Goal: Information Seeking & Learning: Learn about a topic

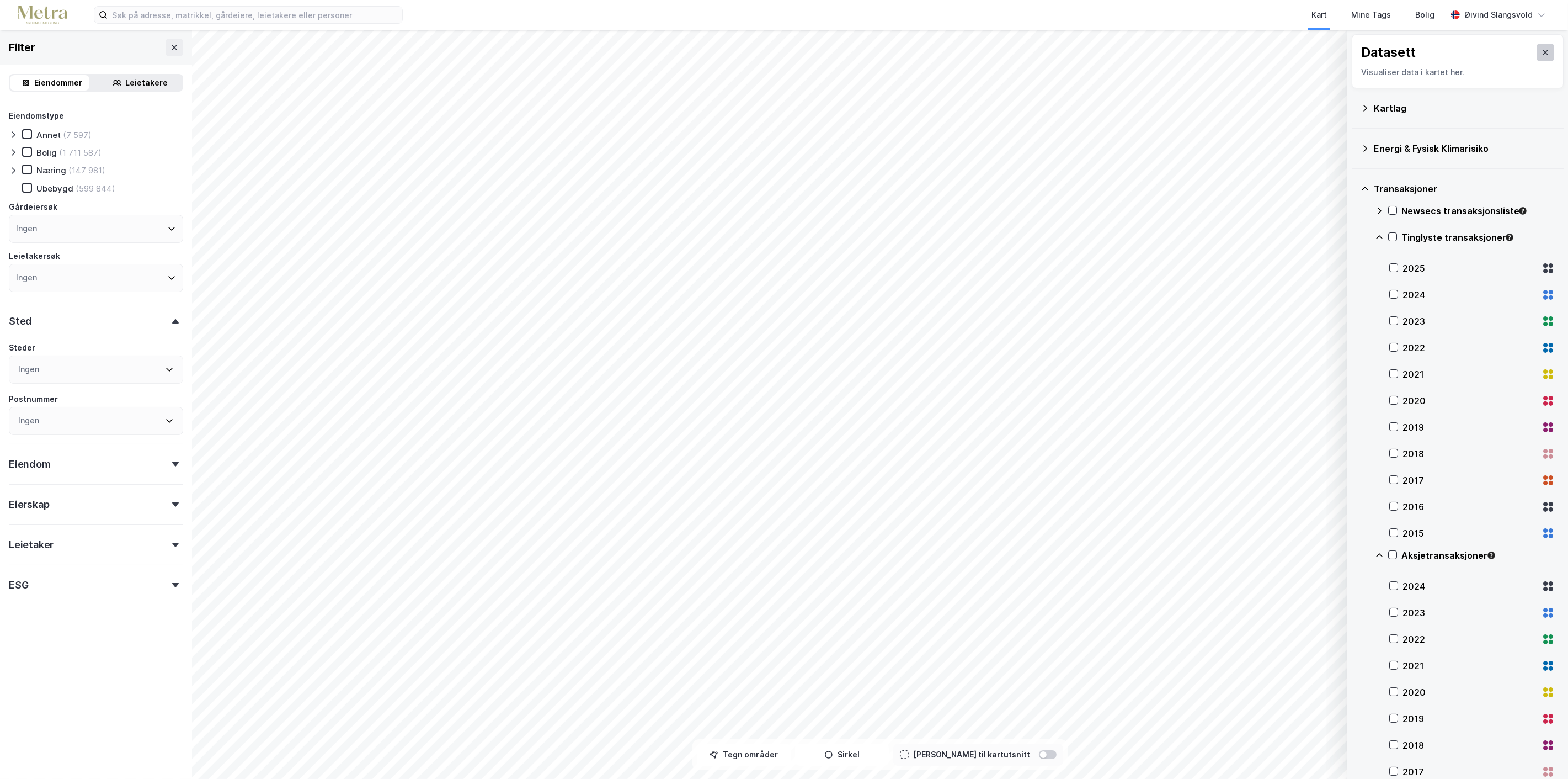
click at [1541, 51] on button at bounding box center [1545, 52] width 18 height 18
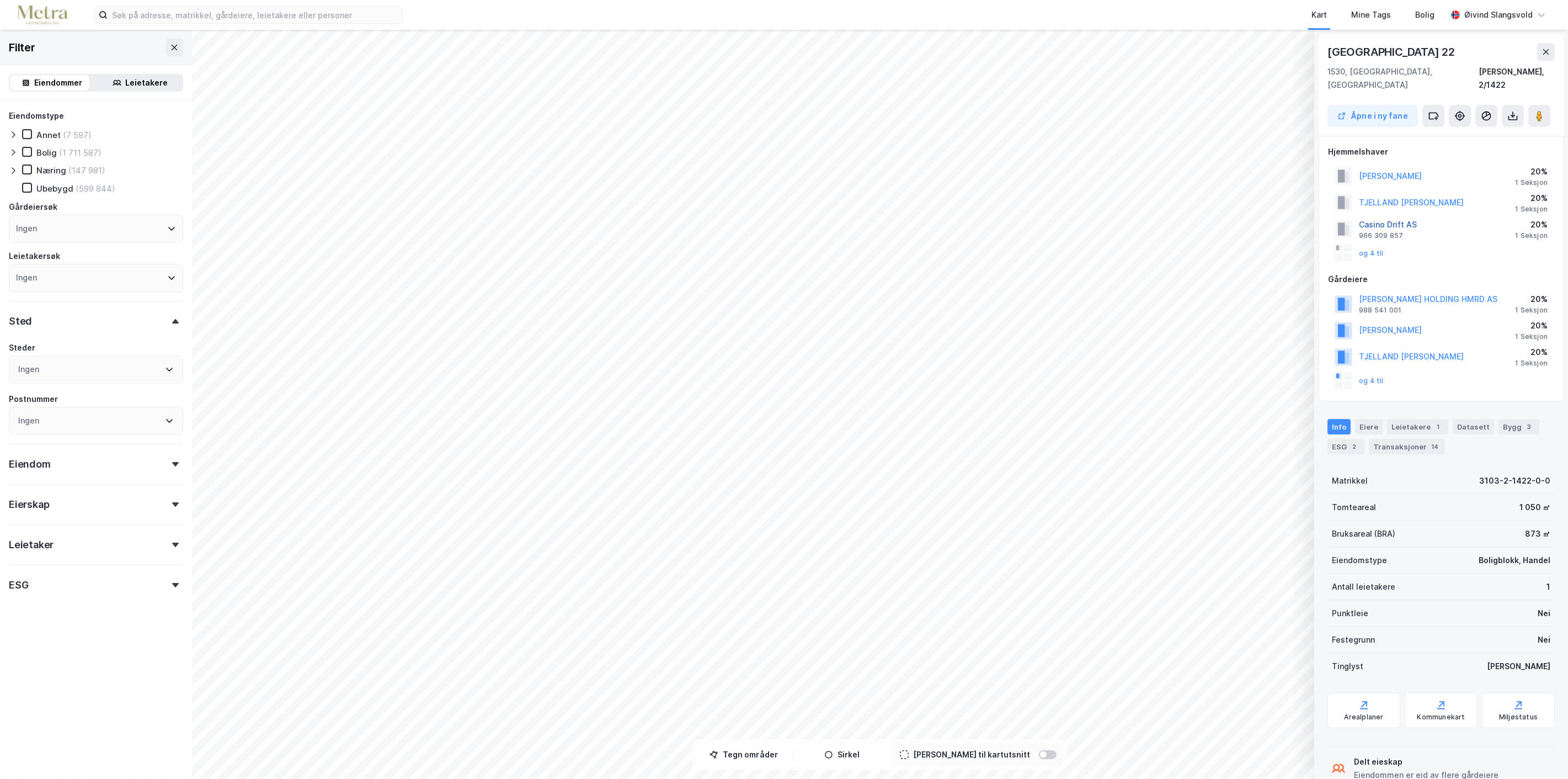
click at [0, 0] on button "Casino Drift AS" at bounding box center [0, 0] width 0 height 0
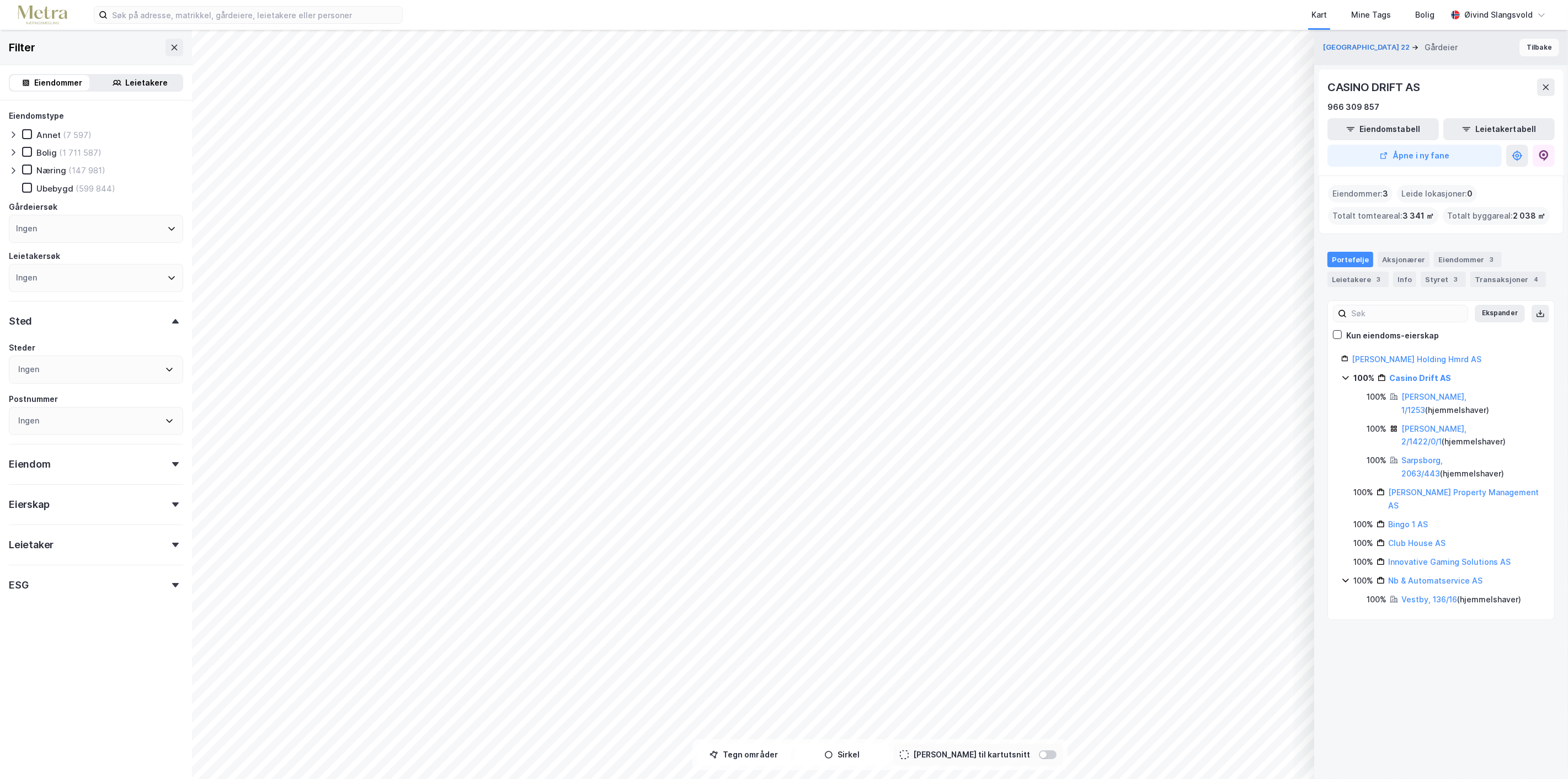
click at [1537, 45] on button "Tilbake" at bounding box center [1539, 47] width 40 height 18
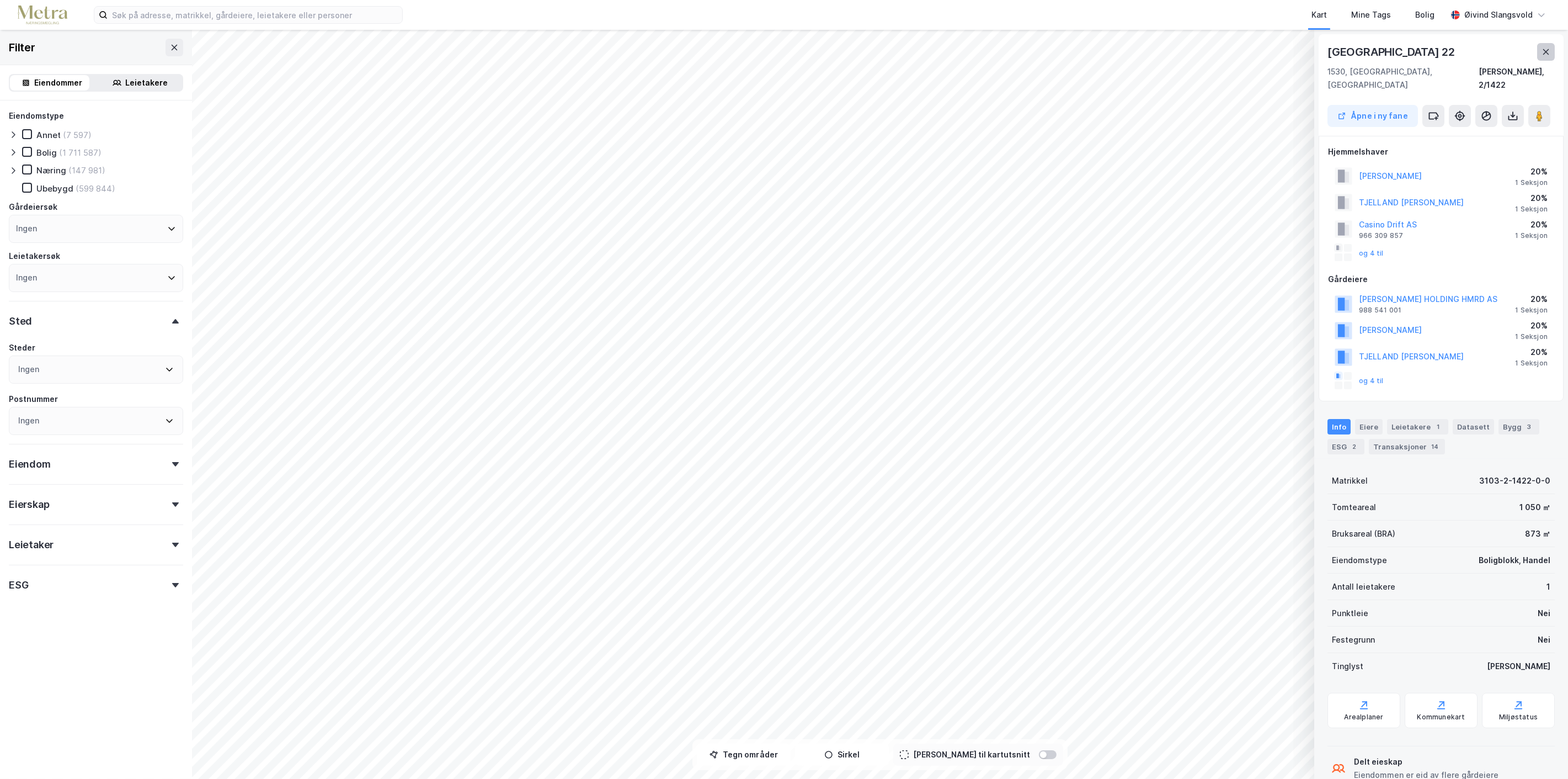
click at [1544, 51] on icon at bounding box center [1545, 52] width 9 height 9
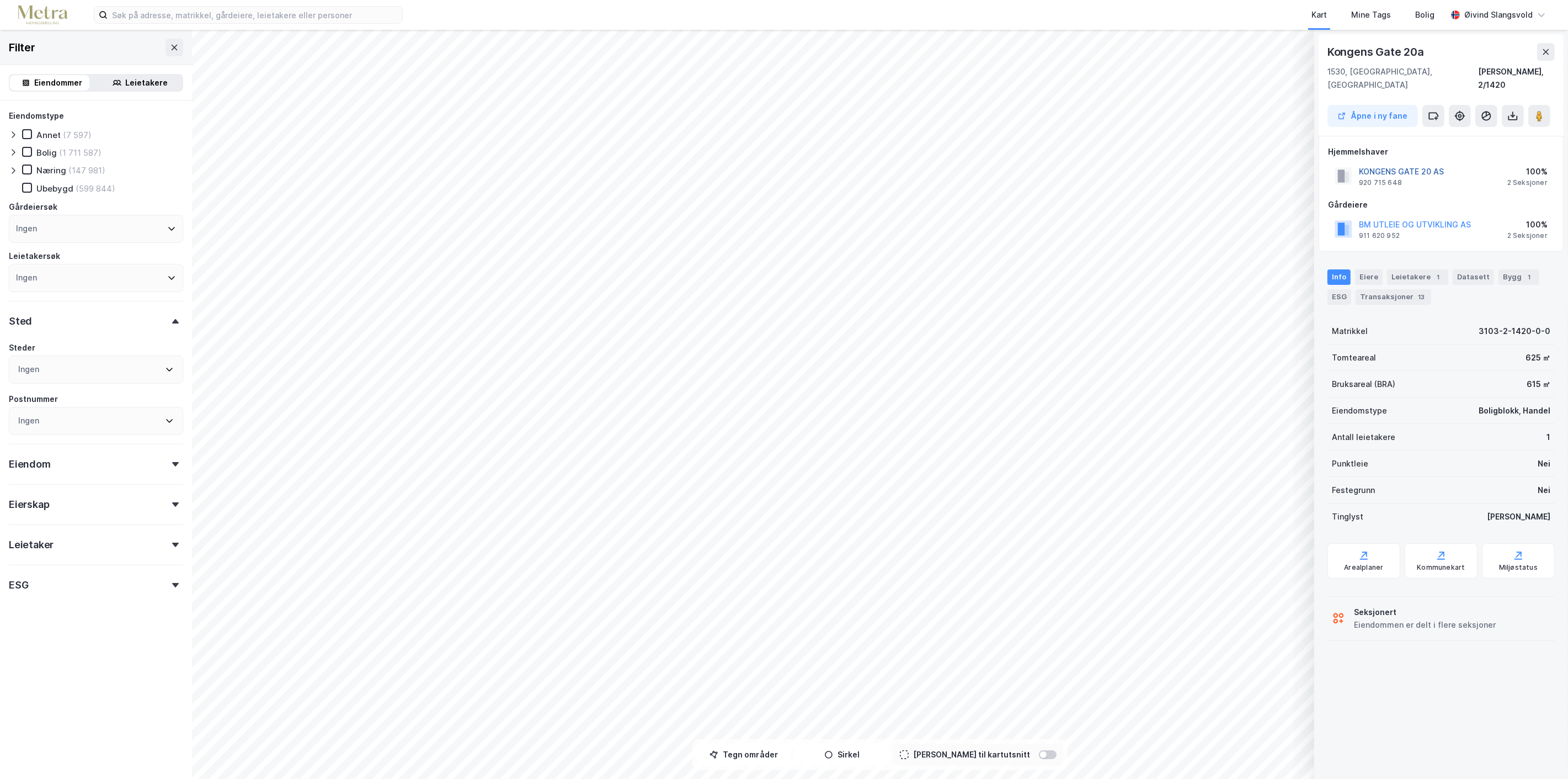
click at [0, 0] on button "KONGENS GATE 20 AS" at bounding box center [0, 0] width 0 height 0
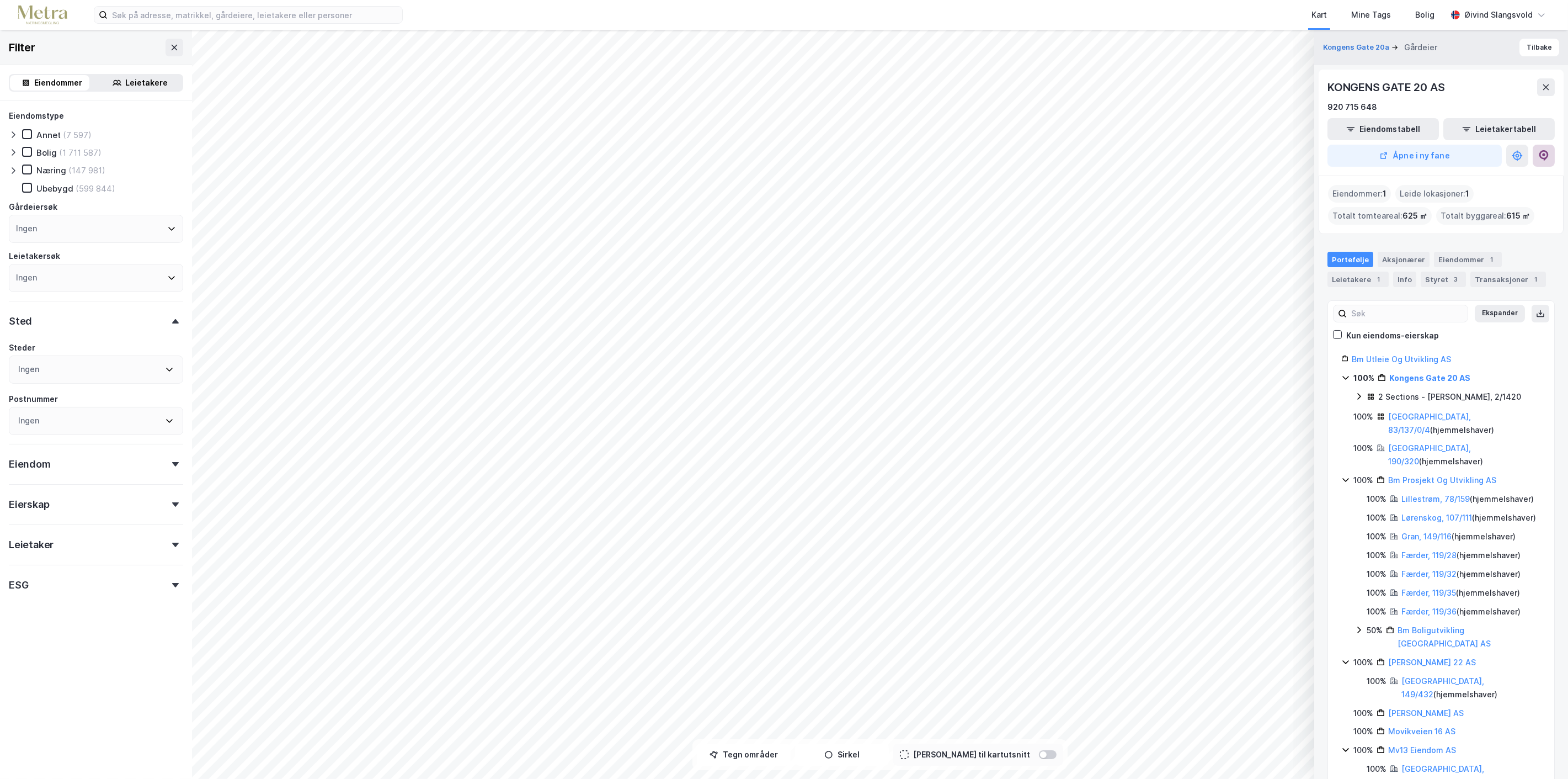
click at [1545, 153] on icon at bounding box center [1543, 154] width 3 height 3
click at [1533, 48] on button "Tilbake" at bounding box center [1539, 47] width 40 height 18
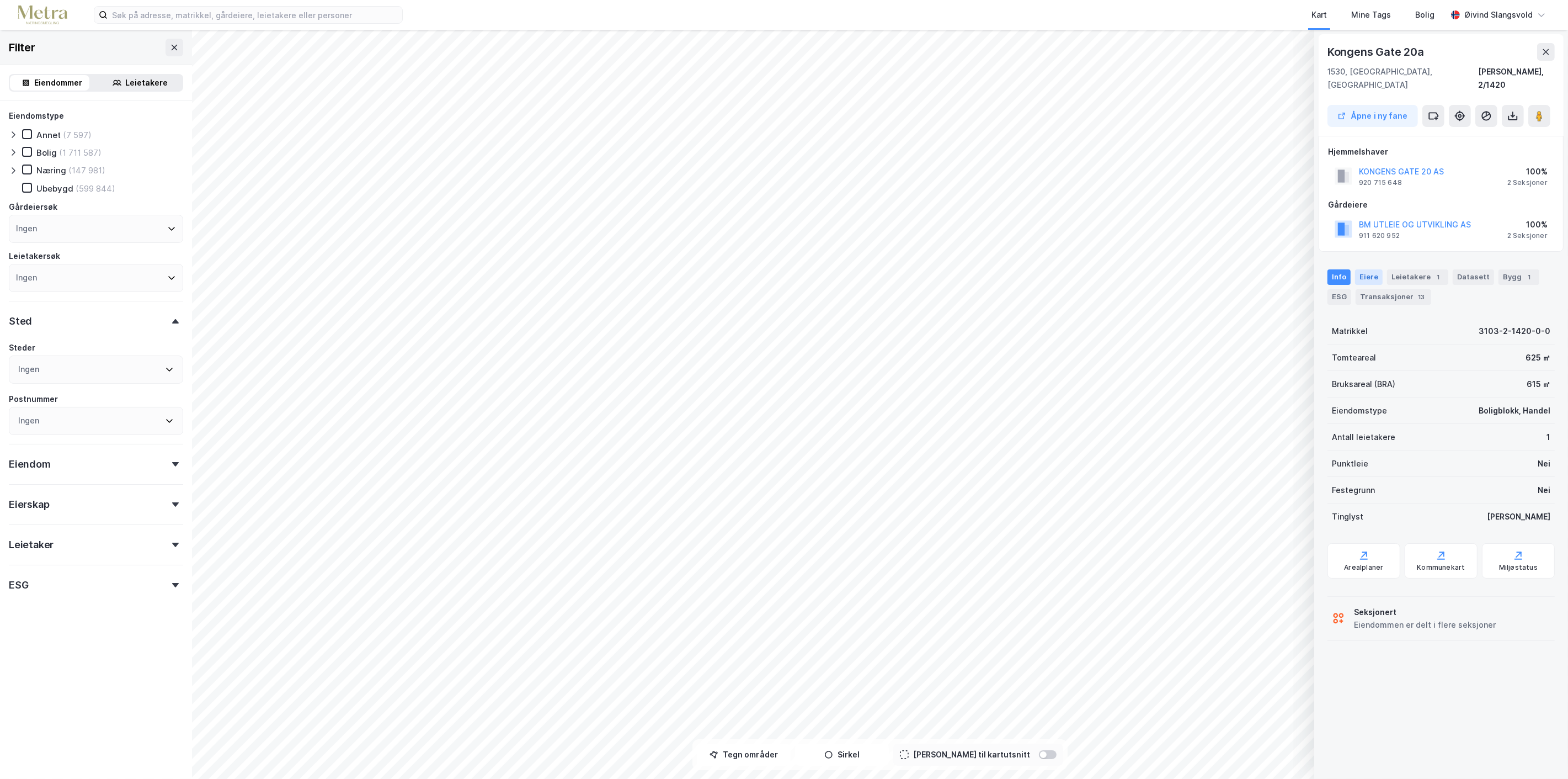
click at [1370, 269] on div "Eiere" at bounding box center [1368, 277] width 27 height 15
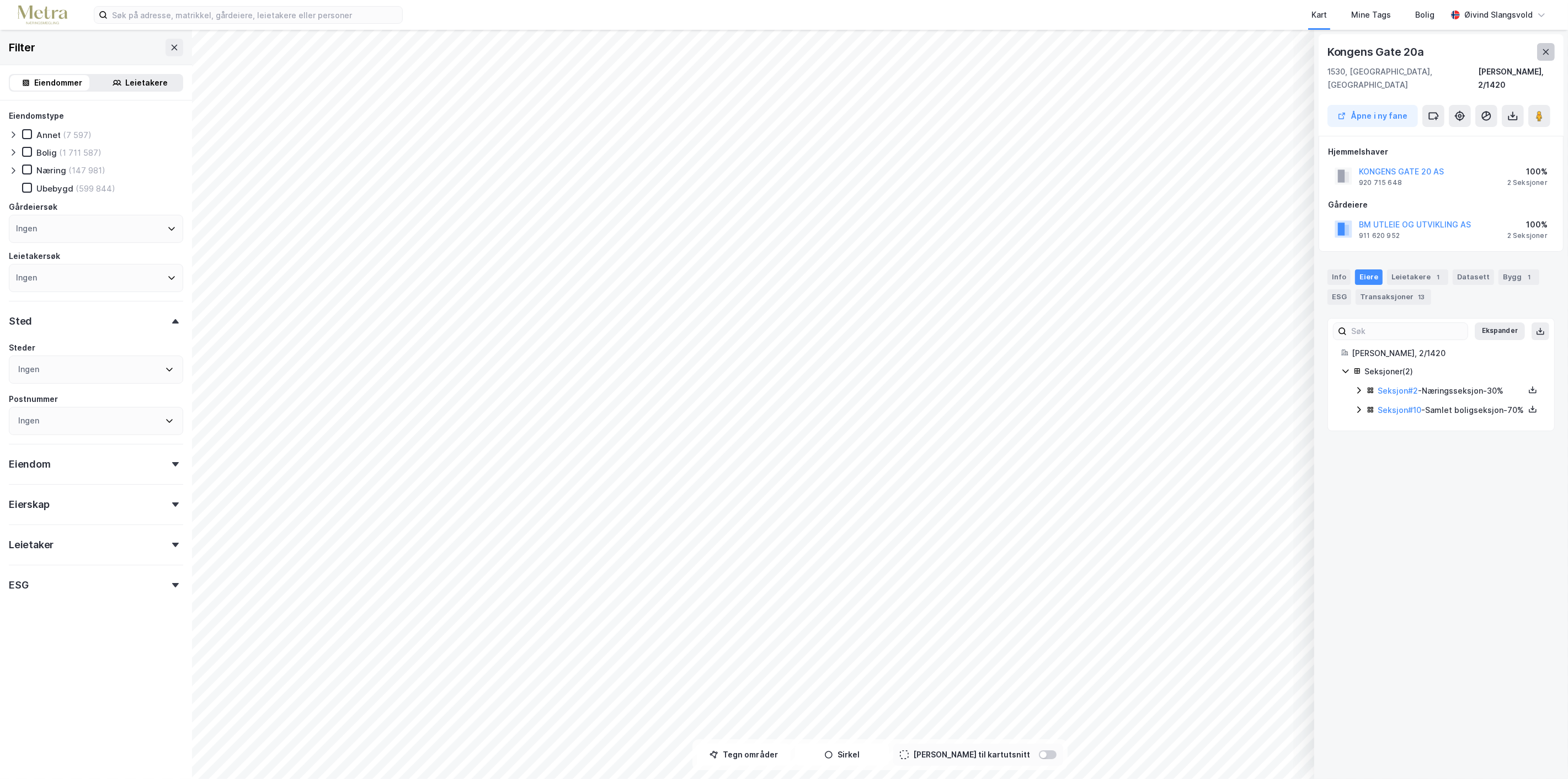
click at [1541, 48] on icon at bounding box center [1545, 52] width 9 height 9
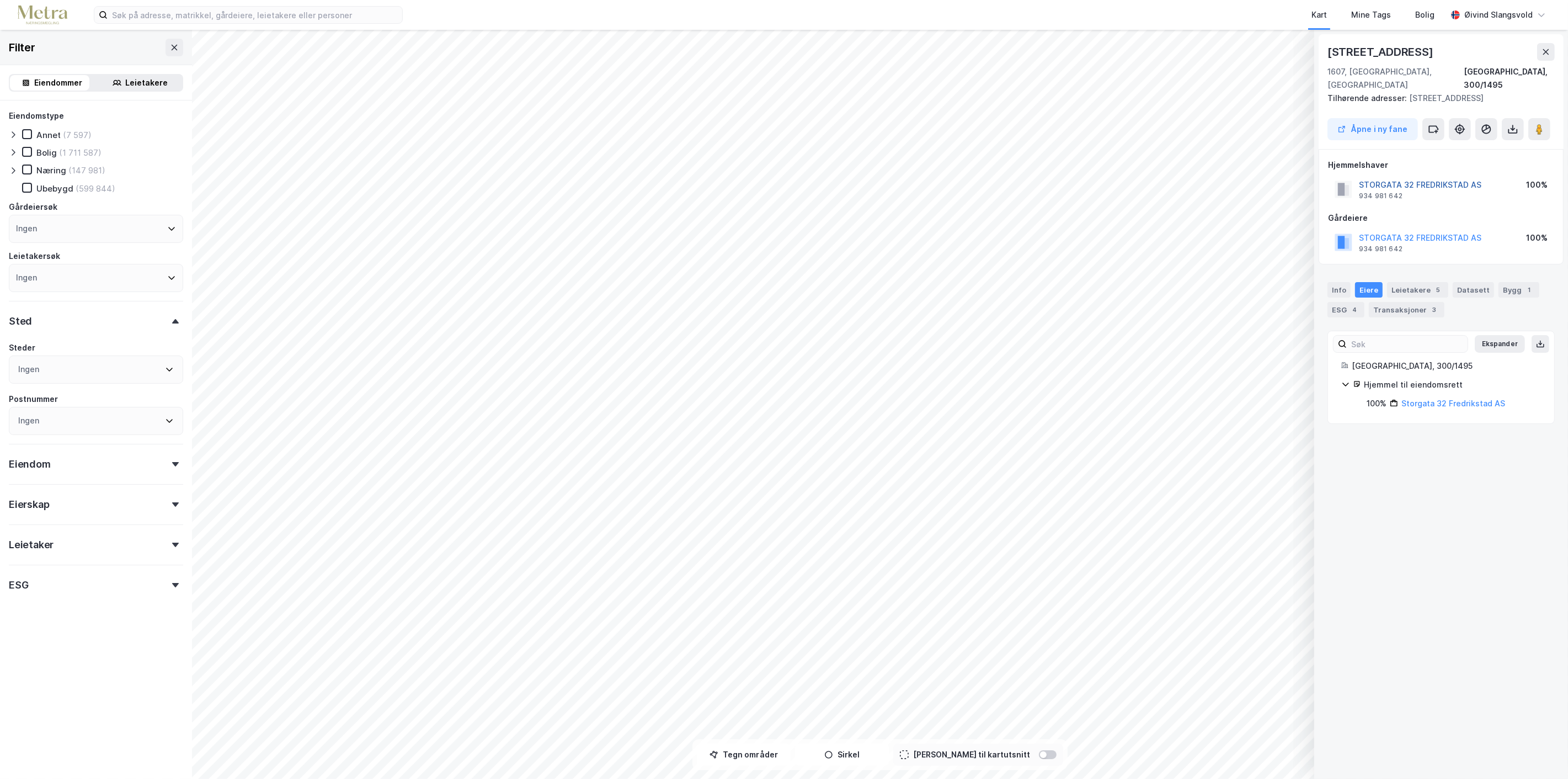
click at [0, 0] on button "STORGATA 32 FREDRIKSTAD AS" at bounding box center [0, 0] width 0 height 0
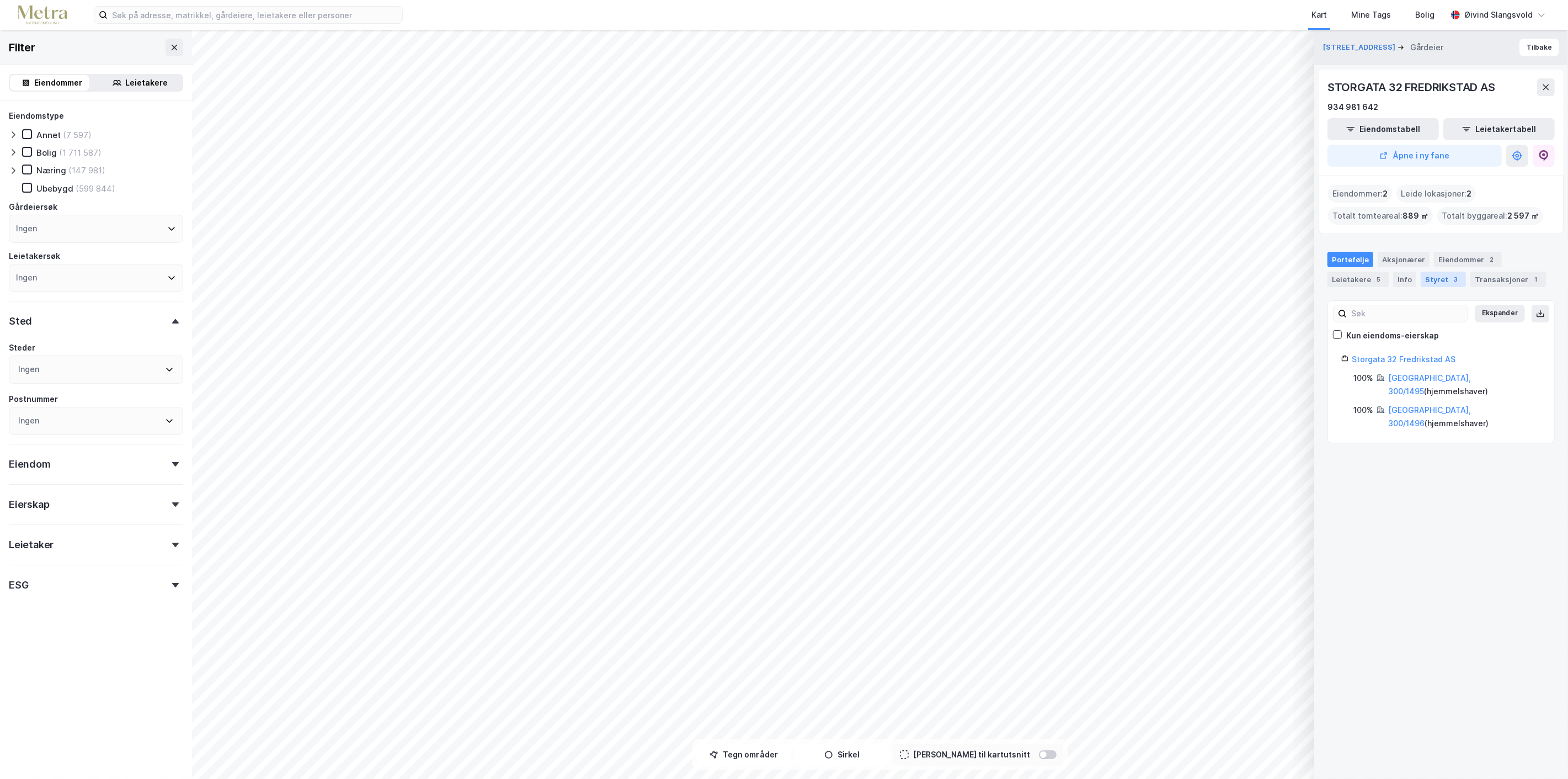
click at [1436, 283] on div "Styret 3" at bounding box center [1443, 279] width 45 height 15
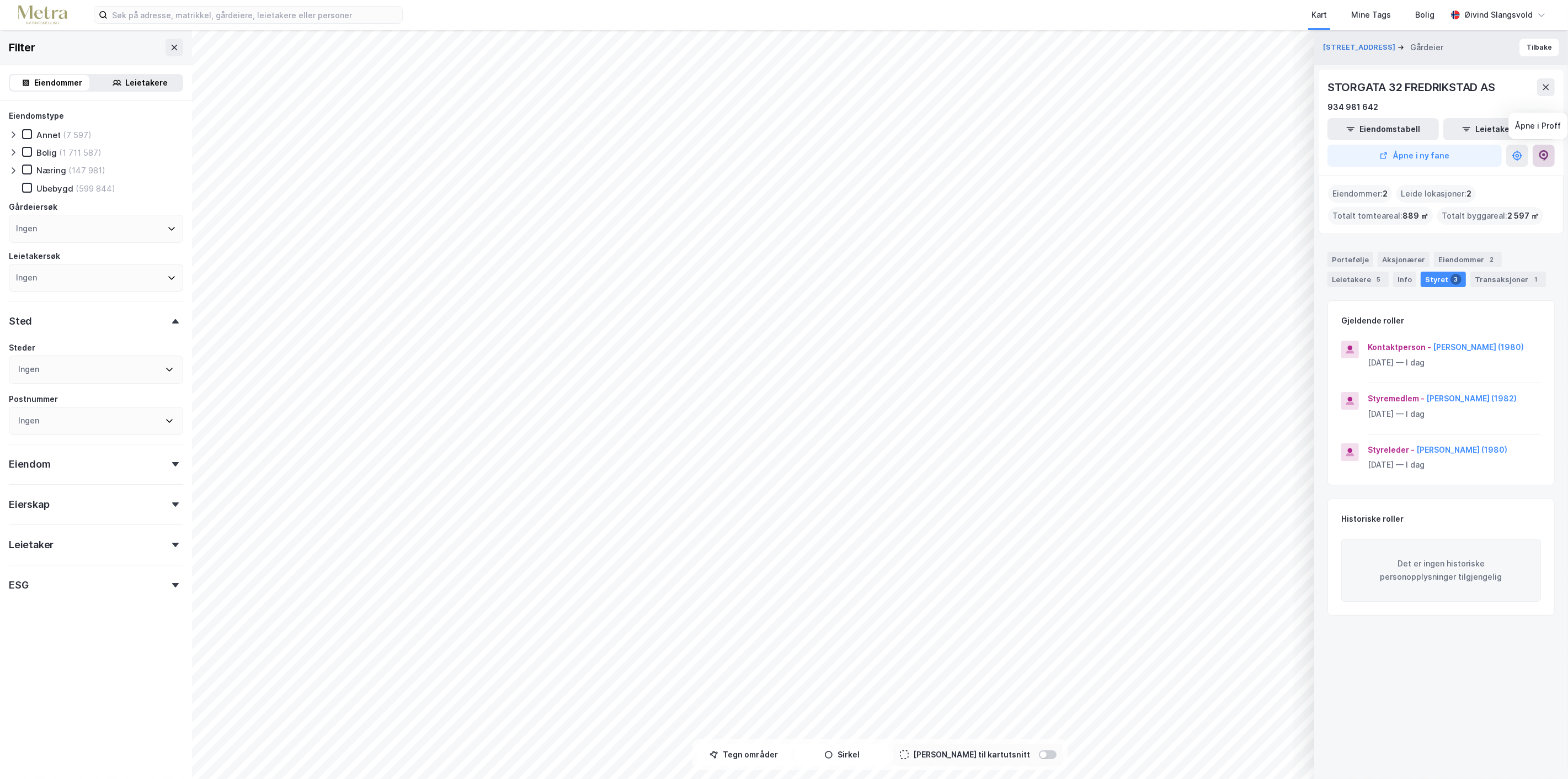
click at [1541, 155] on icon at bounding box center [1544, 156] width 11 height 11
